Goal: Information Seeking & Learning: Check status

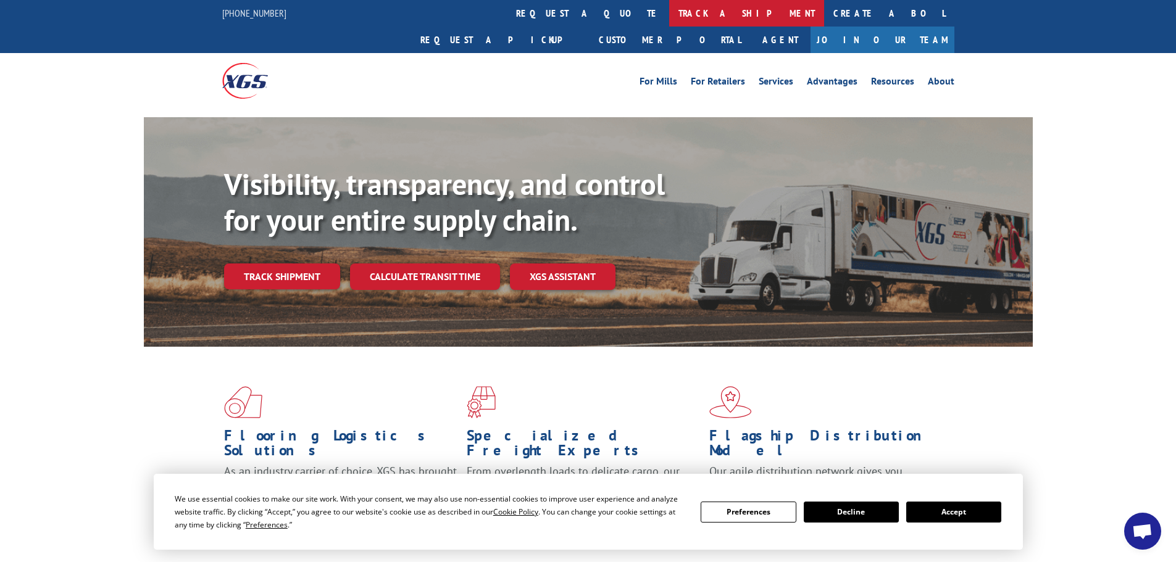
click at [669, 14] on link "track a shipment" at bounding box center [746, 13] width 155 height 27
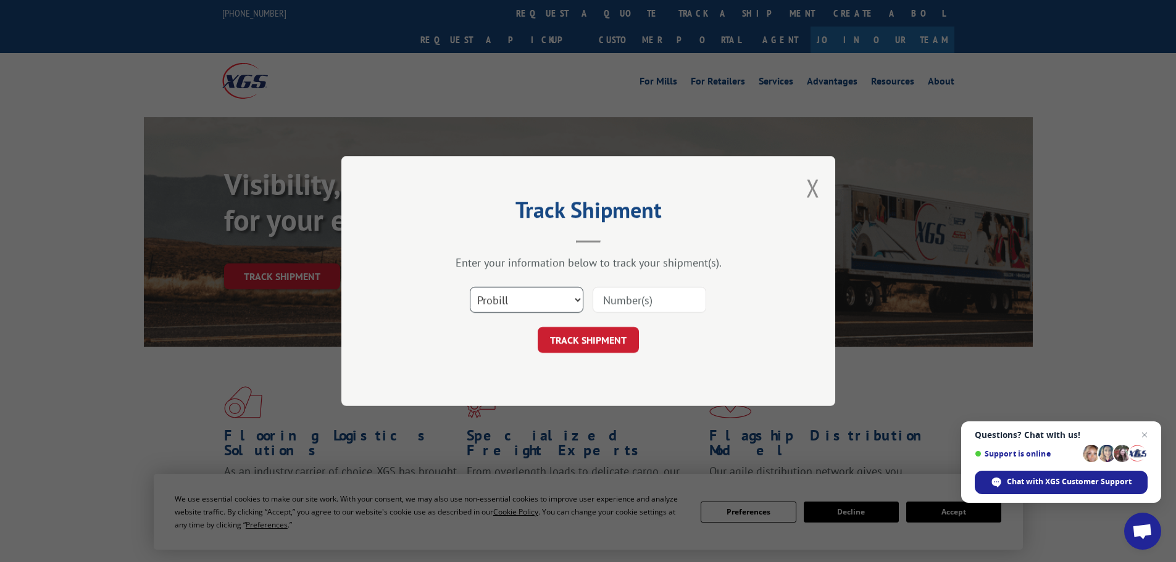
drag, startPoint x: 565, startPoint y: 297, endPoint x: 646, endPoint y: 320, distance: 84.6
click at [565, 297] on select "Select category... Probill BOL PO" at bounding box center [527, 300] width 114 height 26
select select "po"
click at [470, 287] on select "Select category... Probill BOL PO" at bounding box center [527, 300] width 114 height 26
drag, startPoint x: 650, startPoint y: 299, endPoint x: 646, endPoint y: 291, distance: 8.8
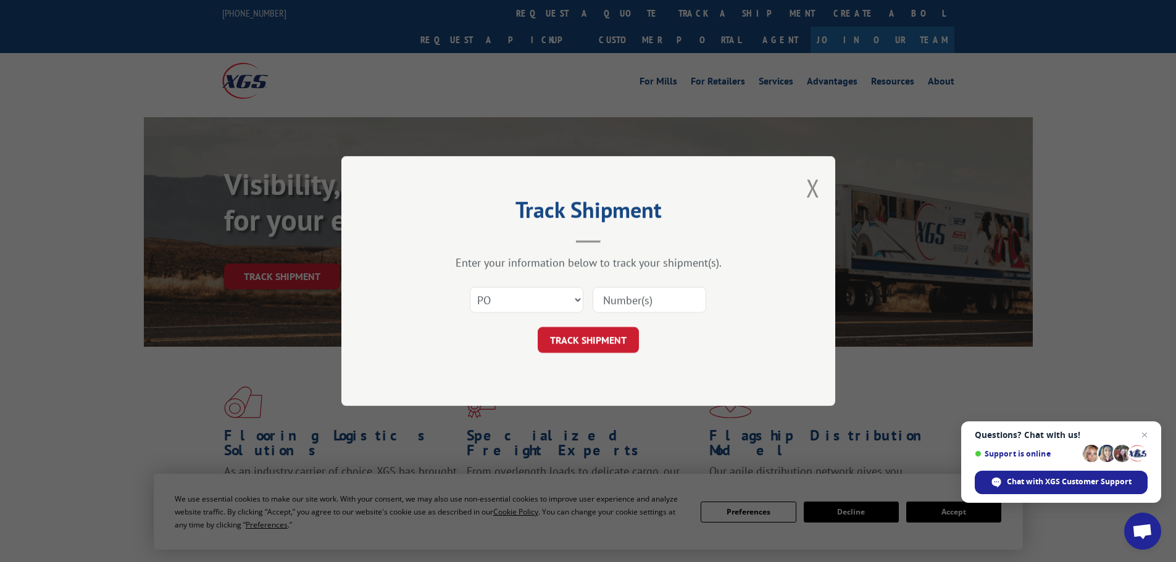
click at [650, 299] on input at bounding box center [650, 300] width 114 height 26
paste input "42502966"
type input "42502966"
click at [538, 327] on button "TRACK SHIPMENT" at bounding box center [588, 340] width 101 height 26
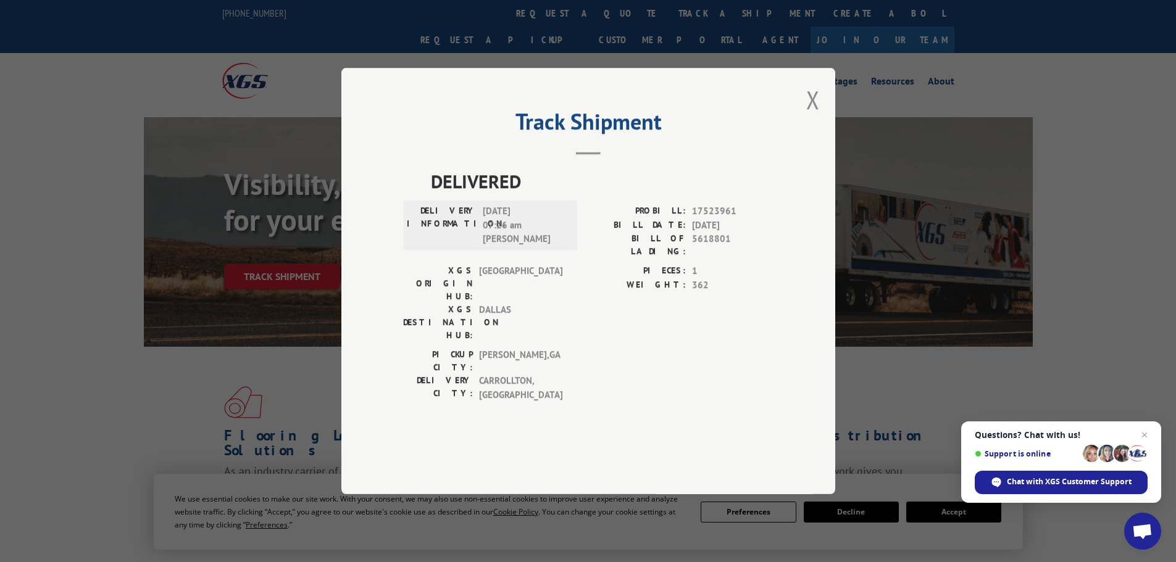
click at [691, 155] on header "Track Shipment" at bounding box center [588, 134] width 370 height 42
click at [501, 246] on span "10/14/2025 07:26 am Jose" at bounding box center [524, 225] width 83 height 42
copy span "10/14/2025"
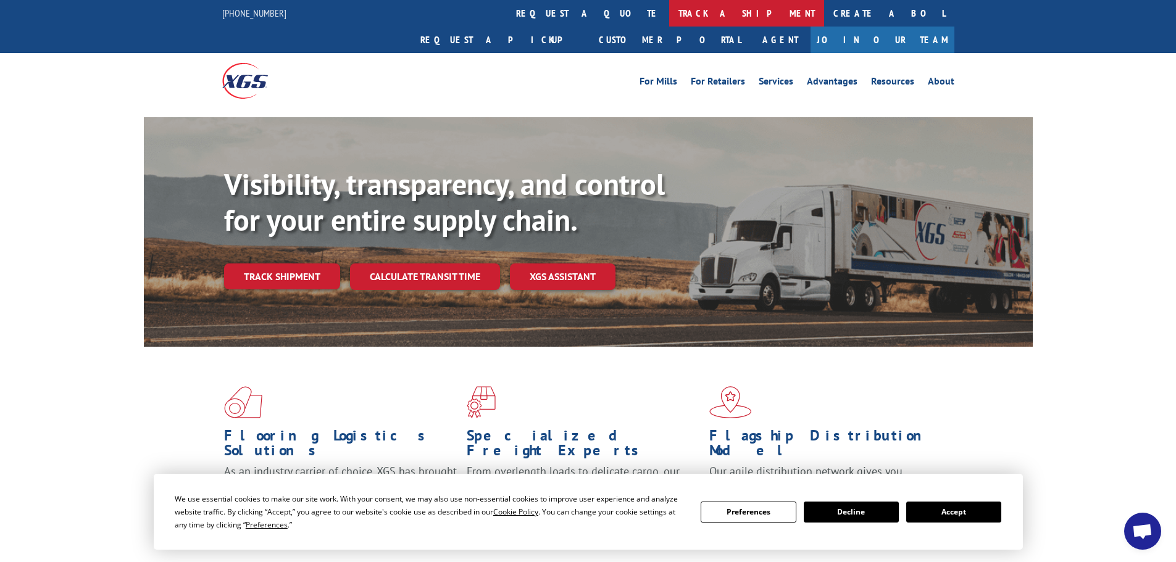
click at [669, 7] on link "track a shipment" at bounding box center [746, 13] width 155 height 27
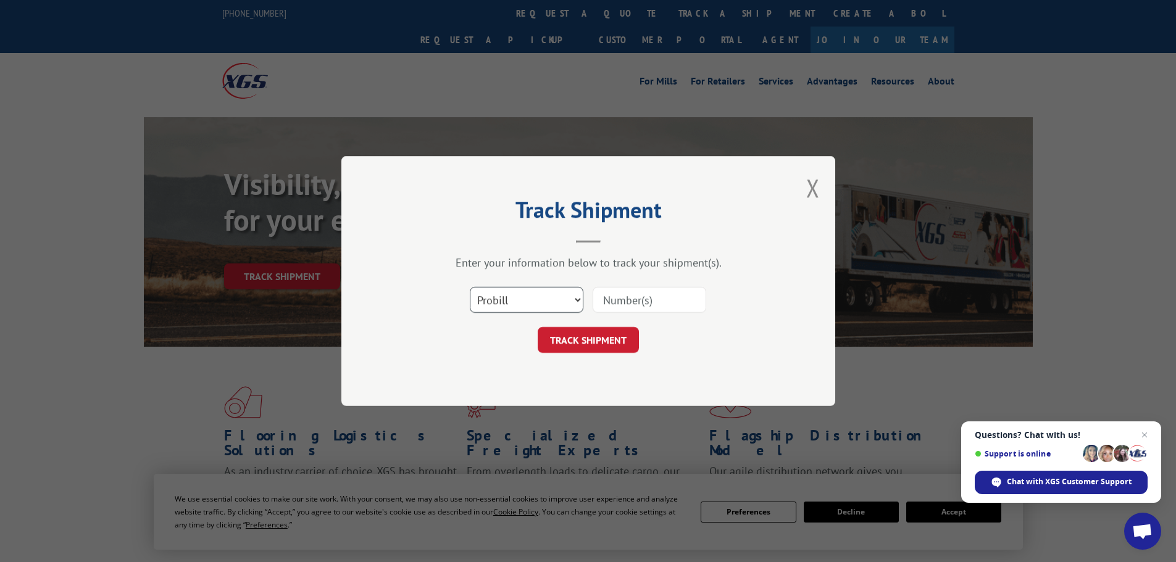
click at [504, 299] on select "Select category... Probill BOL PO" at bounding box center [527, 300] width 114 height 26
select select "po"
click at [470, 287] on select "Select category... Probill BOL PO" at bounding box center [527, 300] width 114 height 26
click at [626, 284] on div "Select category... Probill BOL PO" at bounding box center [588, 300] width 370 height 41
click at [624, 306] on input at bounding box center [650, 300] width 114 height 26
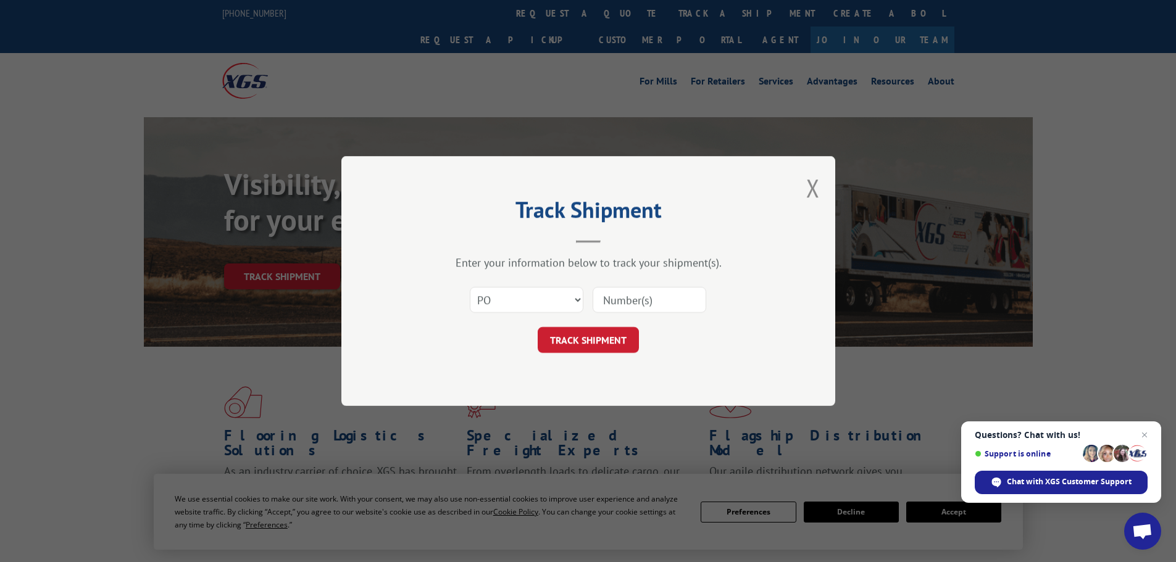
paste input "42503008"
type input "42503008"
click at [538, 327] on button "TRACK SHIPMENT" at bounding box center [588, 340] width 101 height 26
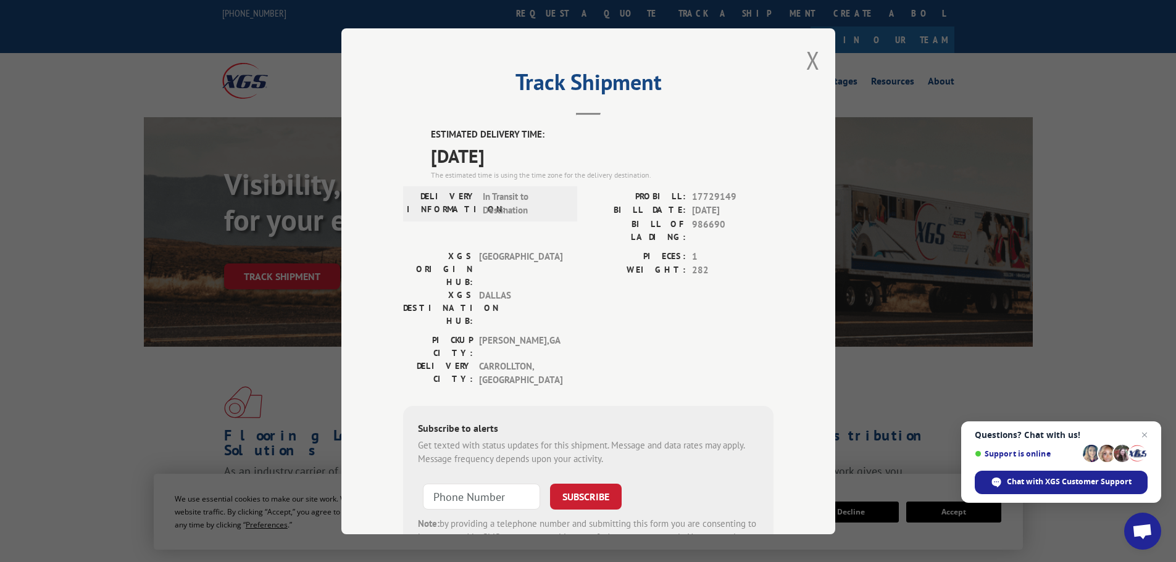
click at [515, 156] on span "[DATE]" at bounding box center [602, 155] width 343 height 28
copy span "[DATE]"
